Goal: Task Accomplishment & Management: Use online tool/utility

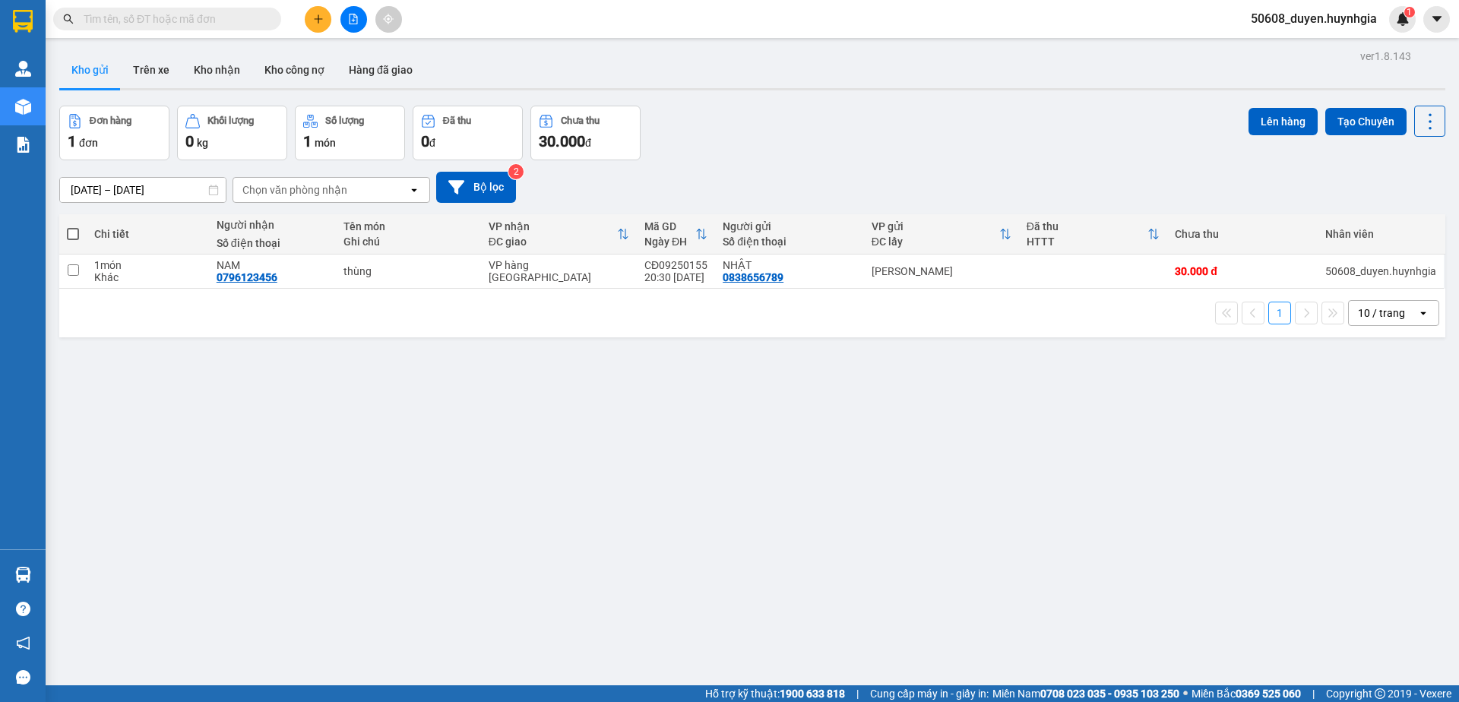
click at [774, 413] on div "ver 1.8.143 Kho gửi Trên xe Kho nhận Kho công nợ Hàng đã giao Đơn hàng 1 đơn Kh…" at bounding box center [752, 397] width 1399 height 702
click at [356, 15] on icon "file-add" at bounding box center [353, 19] width 11 height 11
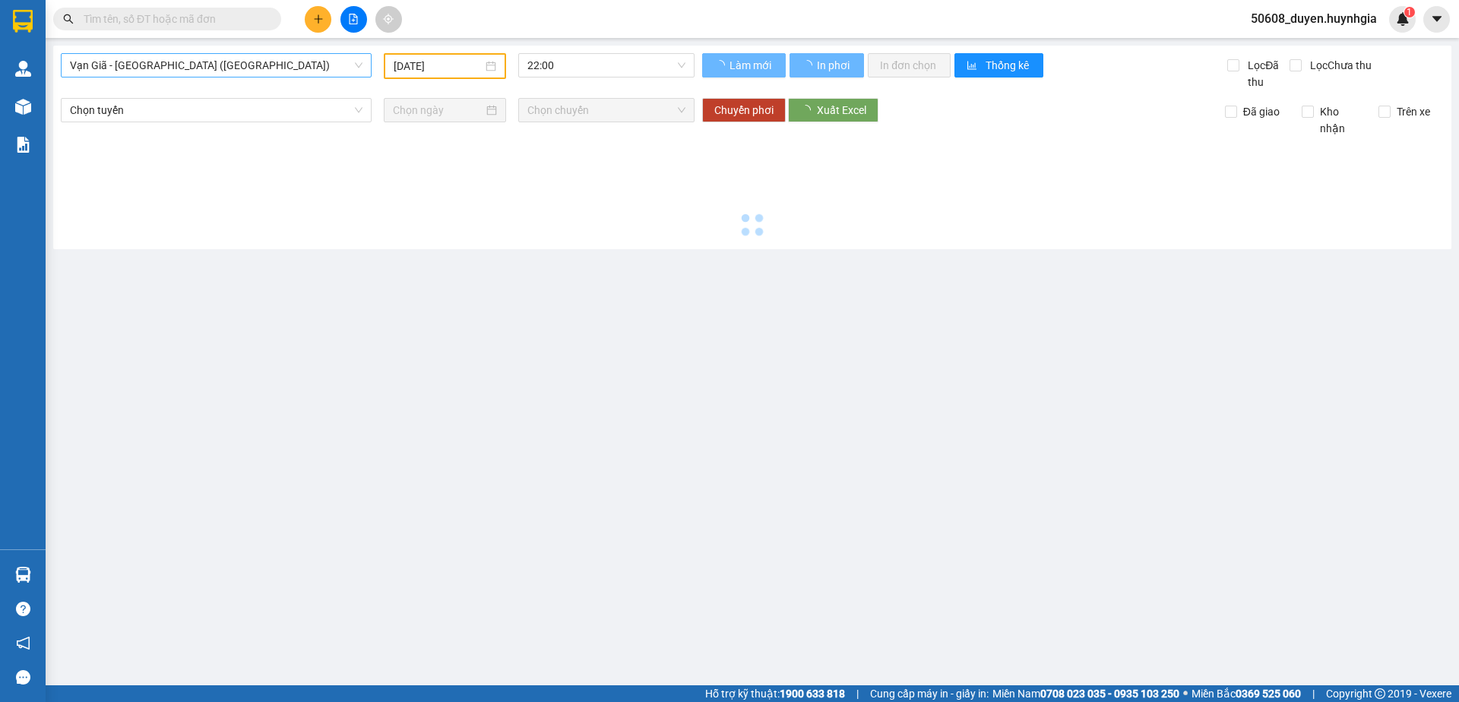
type input "[DATE]"
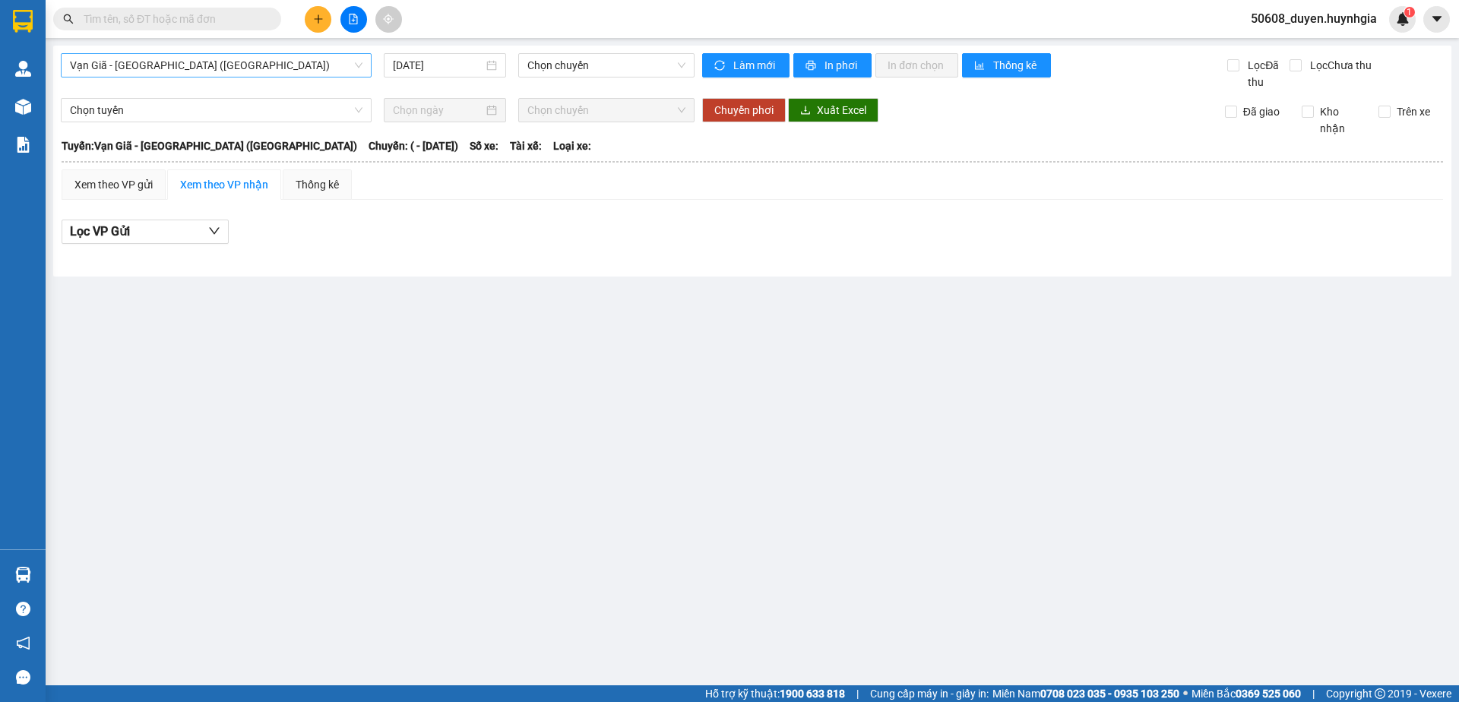
click at [246, 71] on span "Vạn Giã - [GEOGRAPHIC_DATA] ([GEOGRAPHIC_DATA])" at bounding box center [216, 65] width 293 height 23
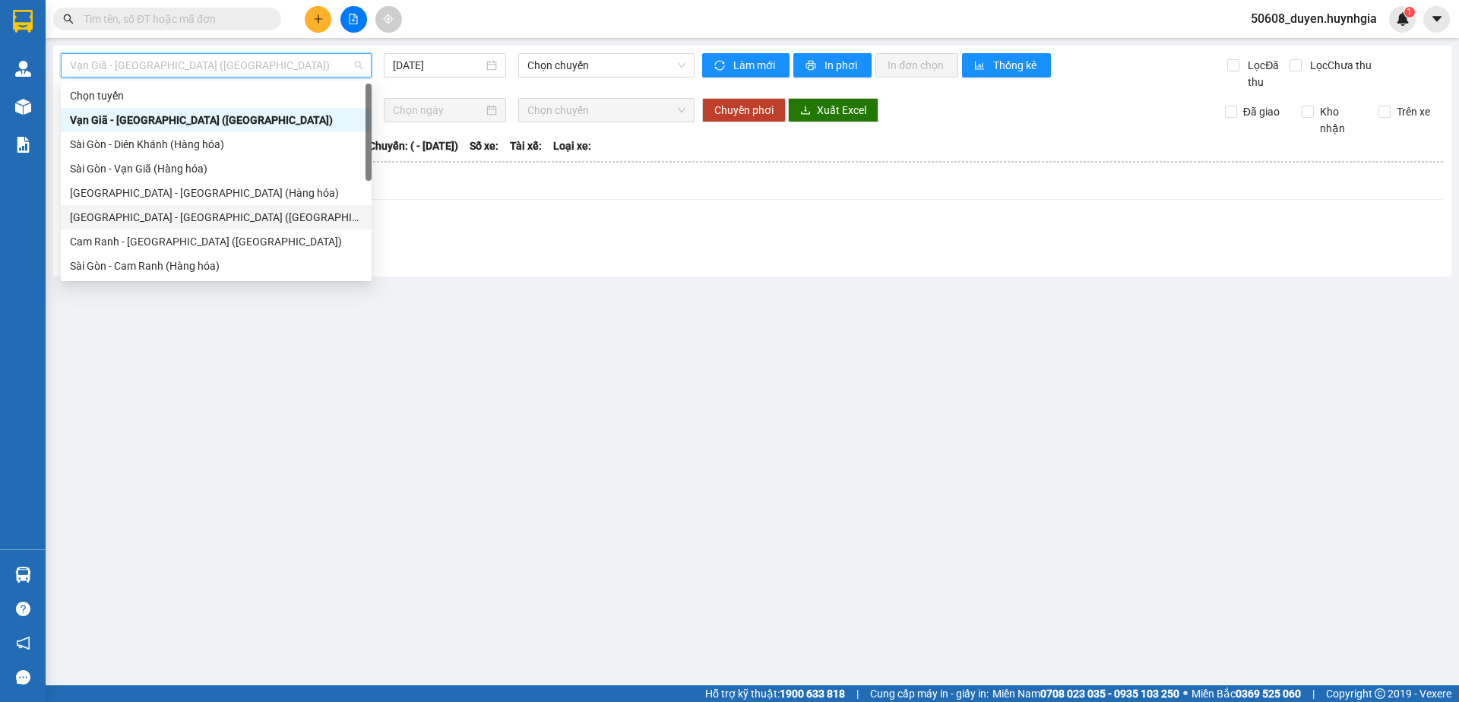
scroll to position [78, 0]
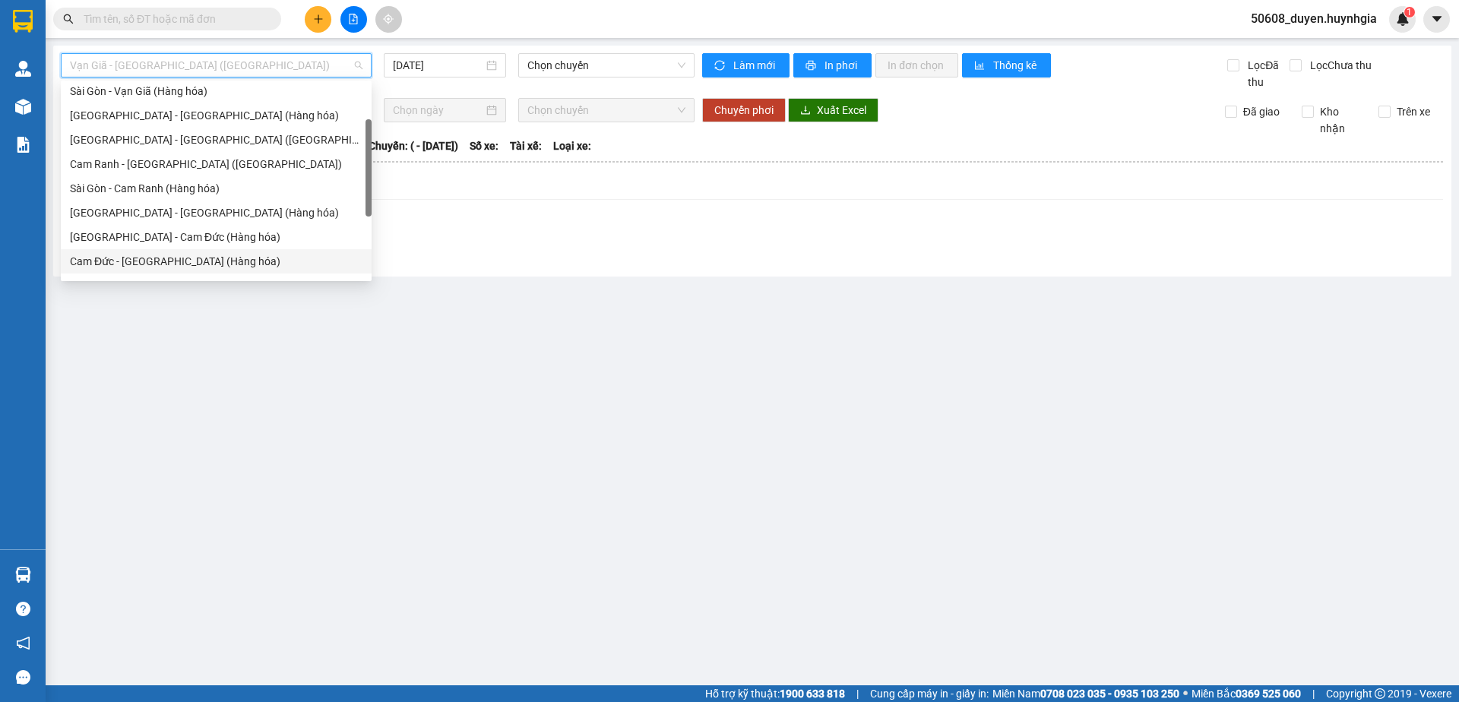
click at [157, 258] on div "Cam Đức - [GEOGRAPHIC_DATA] (Hàng hóa)" at bounding box center [216, 261] width 293 height 17
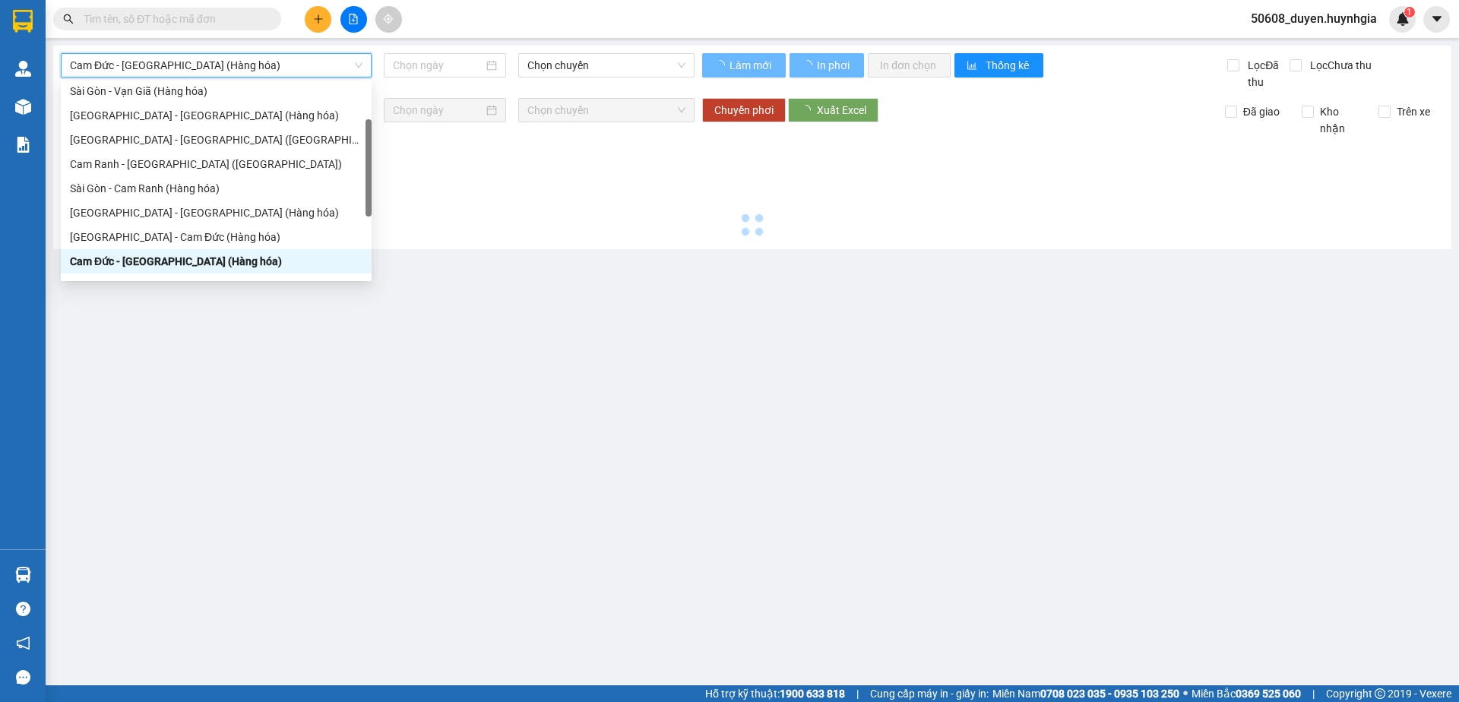
type input "[DATE]"
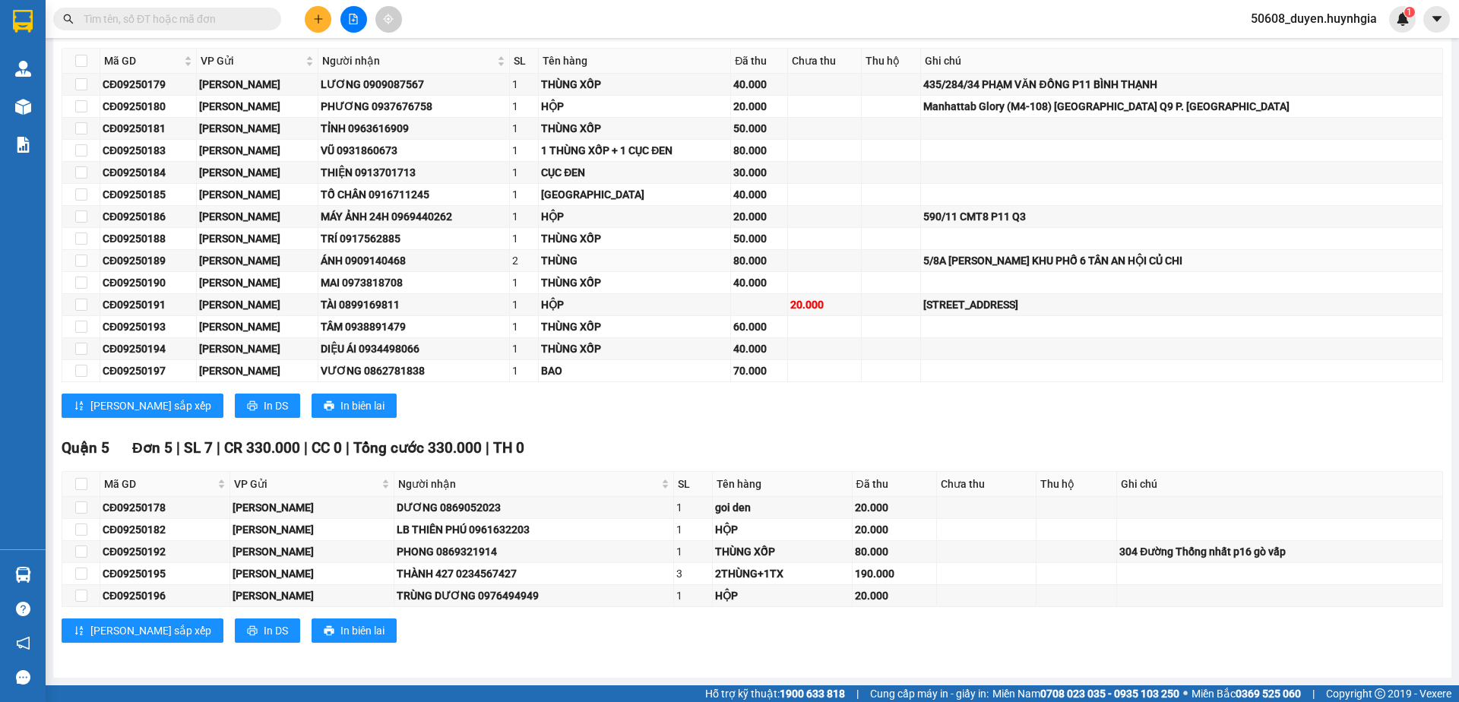
scroll to position [97, 0]
